Goal: Information Seeking & Learning: Learn about a topic

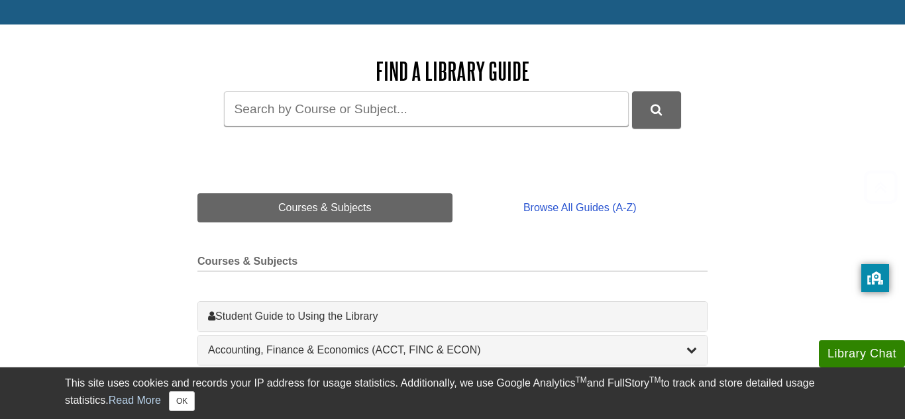
scroll to position [150, 0]
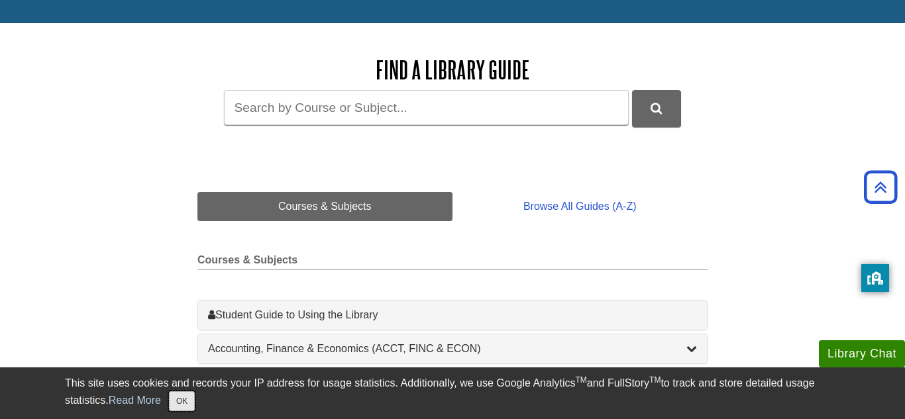
click at [173, 395] on button "OK" at bounding box center [182, 401] width 26 height 20
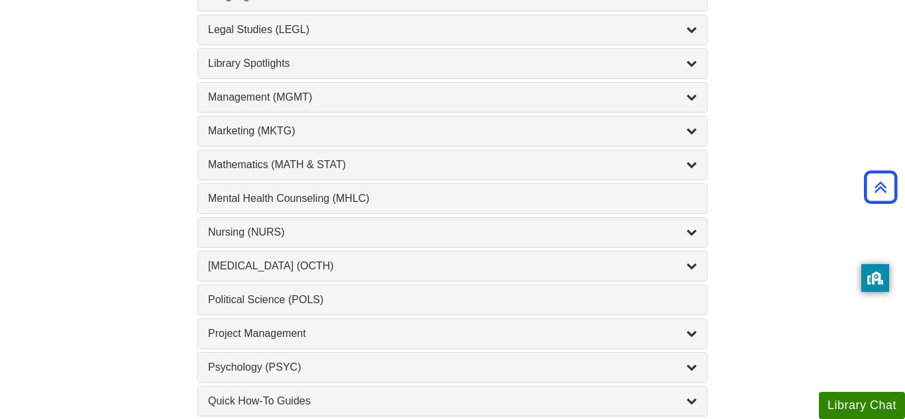
scroll to position [0, 0]
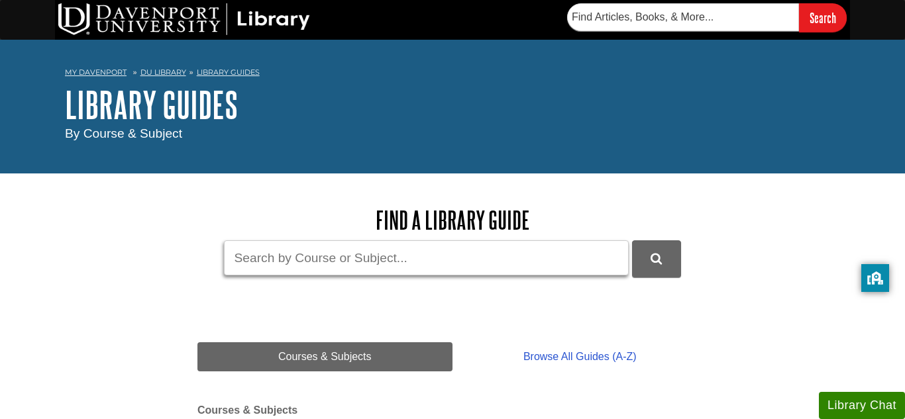
click at [309, 259] on input "Guide Search Terms" at bounding box center [426, 257] width 405 height 35
type input "english"
type input "English 109"
click at [632, 240] on button "DU Library Guides Search" at bounding box center [656, 258] width 49 height 36
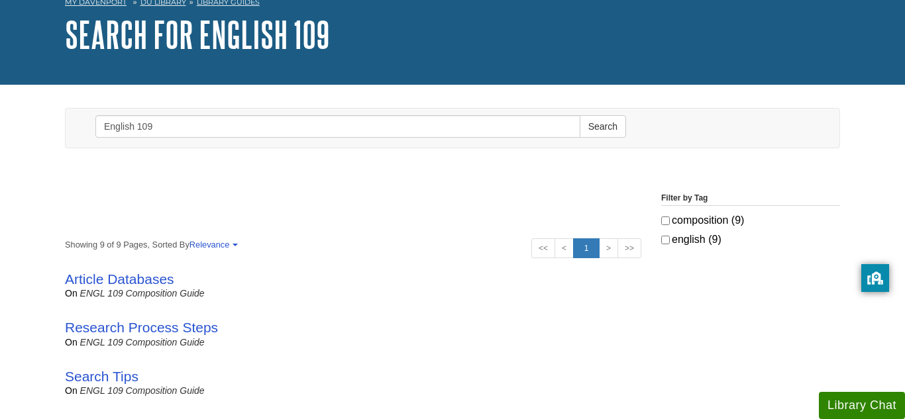
scroll to position [76, 0]
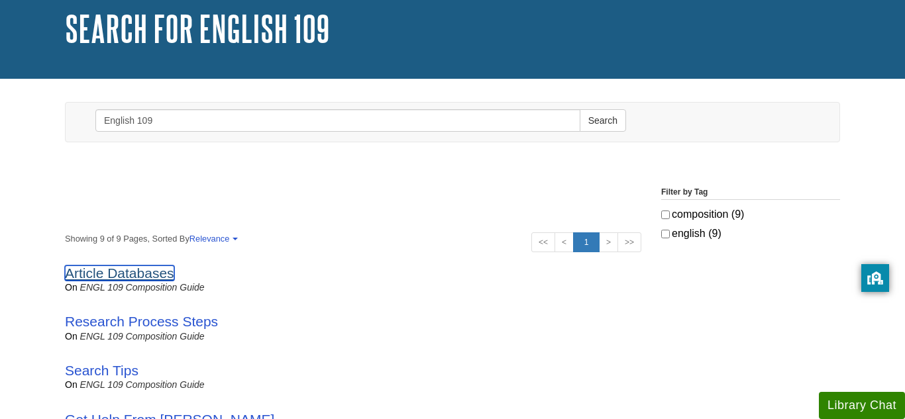
click at [148, 269] on link "Article Databases" at bounding box center [119, 273] width 109 height 15
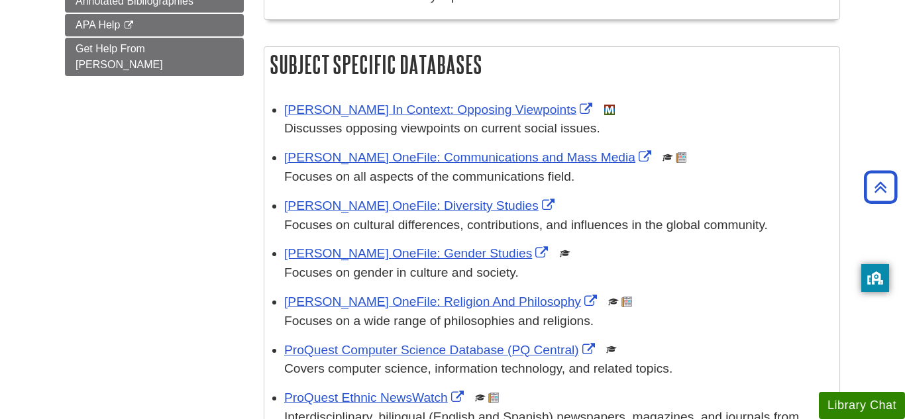
scroll to position [405, 0]
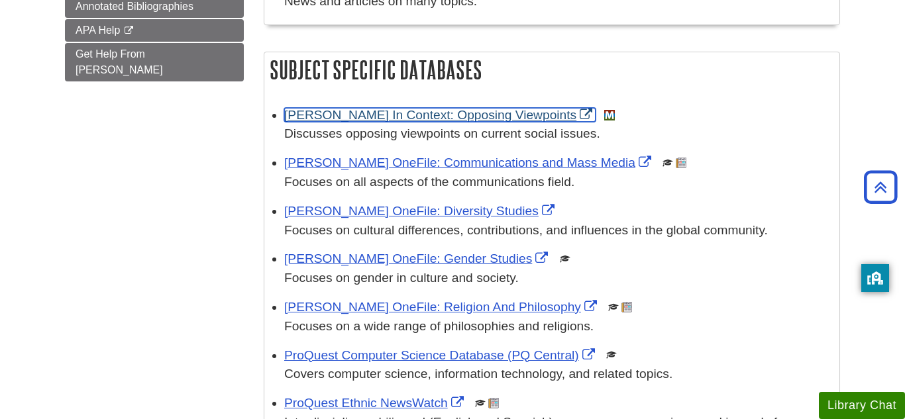
click at [378, 122] on link "[PERSON_NAME] In Context: Opposing Viewpoints" at bounding box center [439, 115] width 311 height 14
